Goal: Task Accomplishment & Management: Use online tool/utility

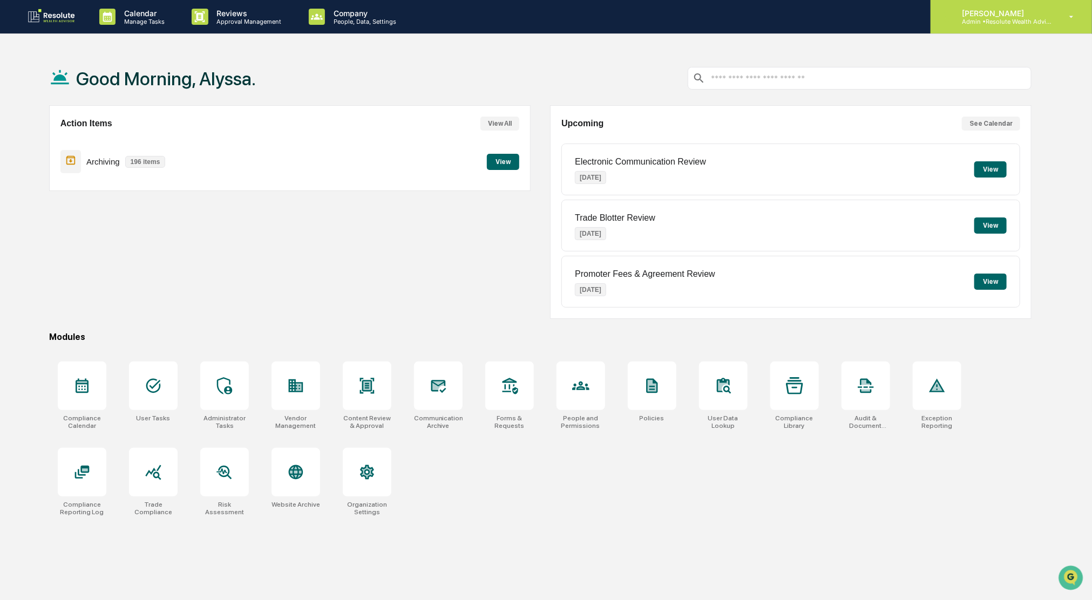
click at [994, 25] on div "[PERSON_NAME] Admin • Resolute Wealth Advisor" at bounding box center [1010, 16] width 161 height 33
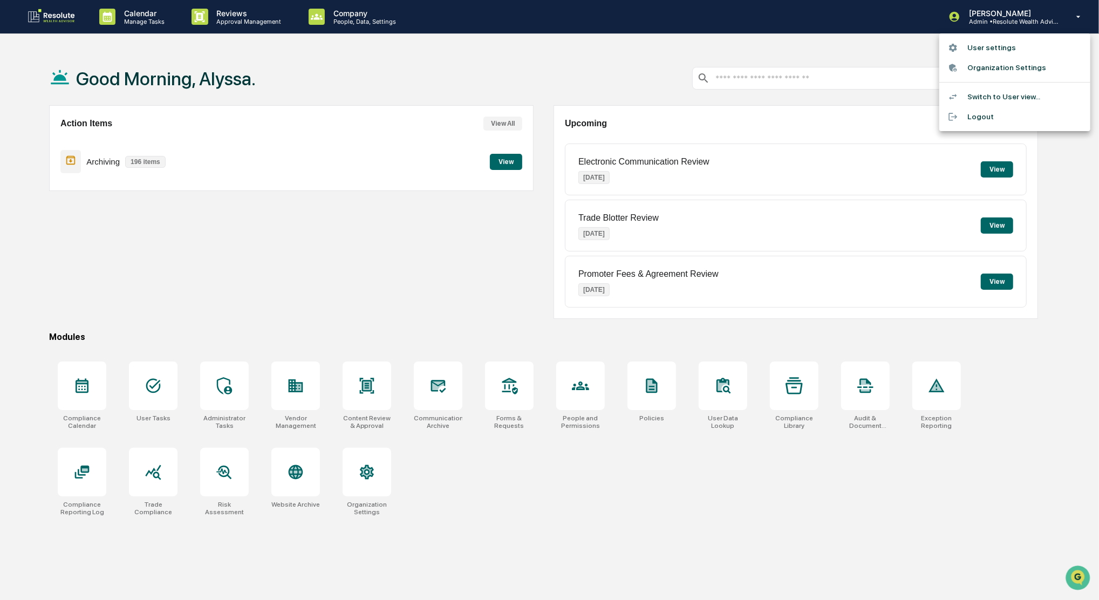
click at [227, 32] on div at bounding box center [549, 300] width 1099 height 600
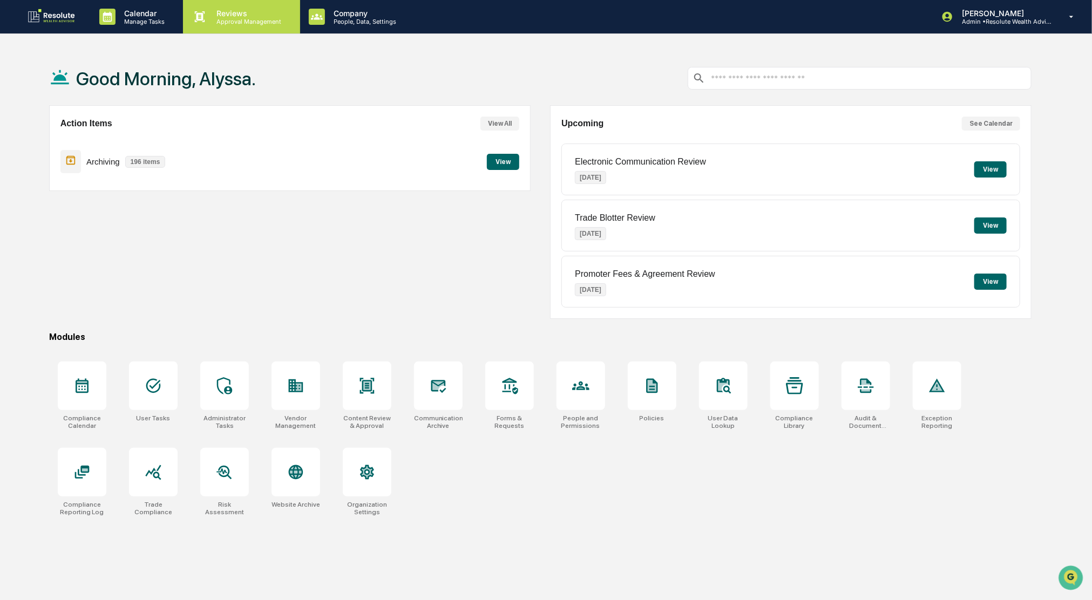
click at [222, 29] on div "Reviews Approval Management" at bounding box center [241, 16] width 117 height 33
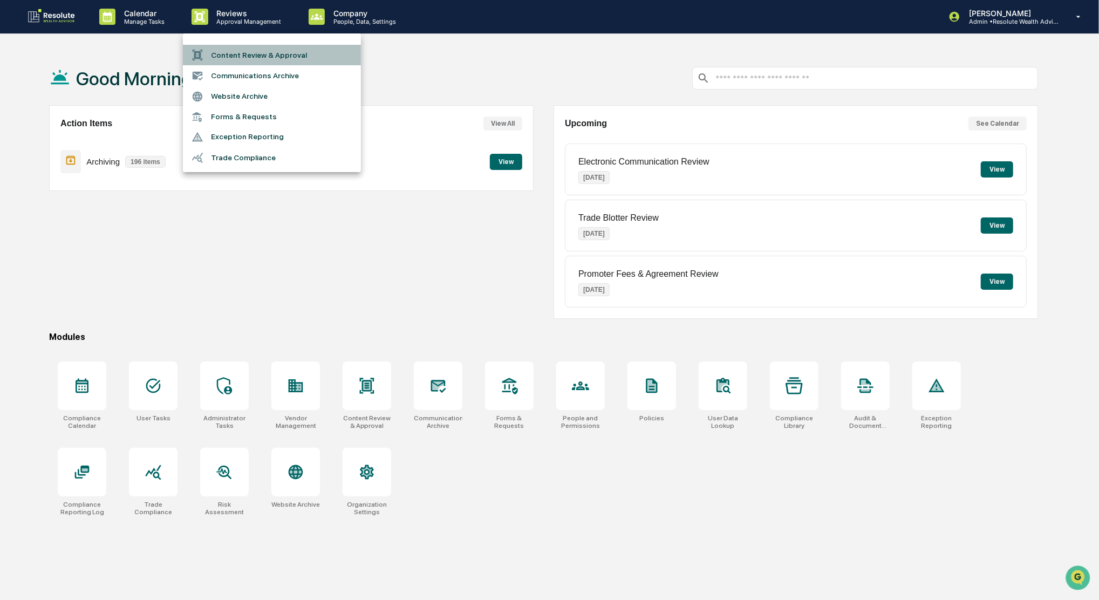
click at [234, 60] on li "Content Review & Approval" at bounding box center [272, 55] width 178 height 21
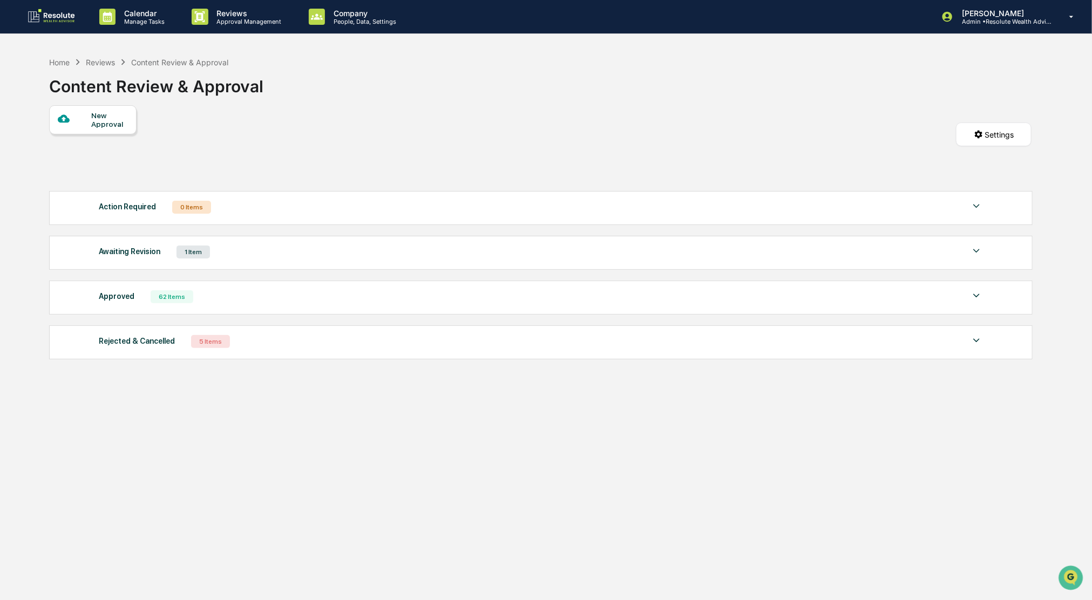
click at [173, 311] on div "Approved 62 Items File Name Review Id Created Date Requested By Compliance Owne…" at bounding box center [541, 298] width 984 height 34
click at [179, 298] on div "62 Items" at bounding box center [172, 296] width 43 height 13
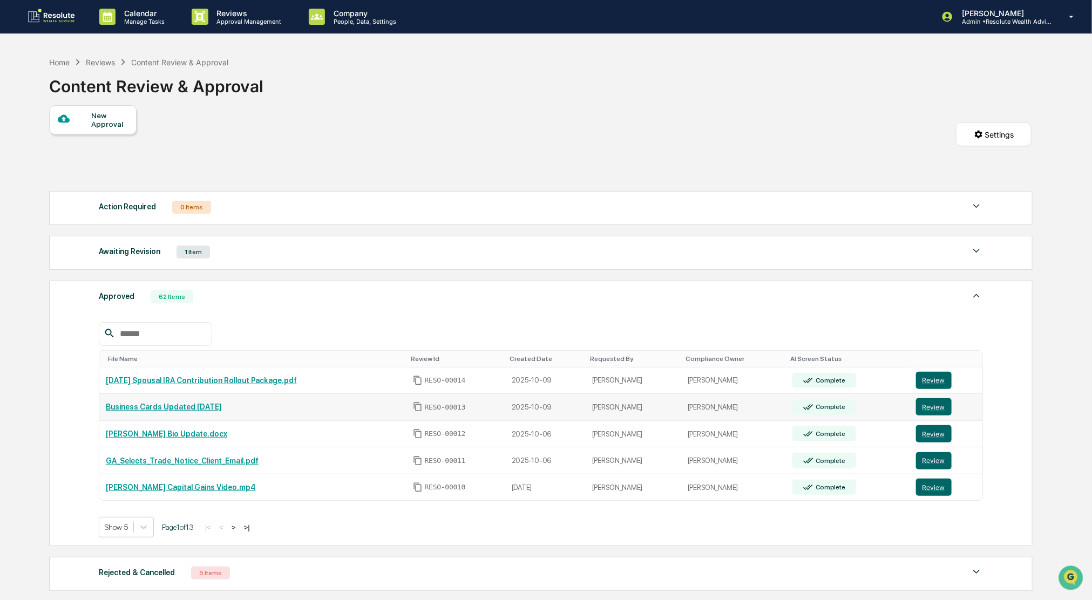
click at [185, 410] on link "Business Cards Updated [DATE]" at bounding box center [164, 407] width 116 height 9
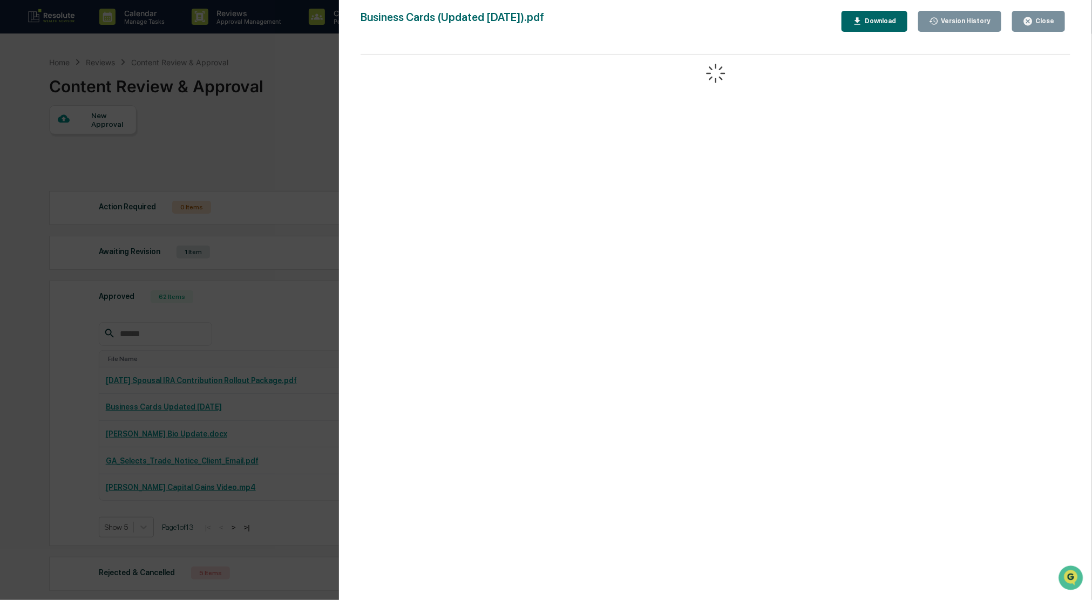
click at [893, 22] on div "Download" at bounding box center [879, 21] width 34 height 8
